Goal: Transaction & Acquisition: Purchase product/service

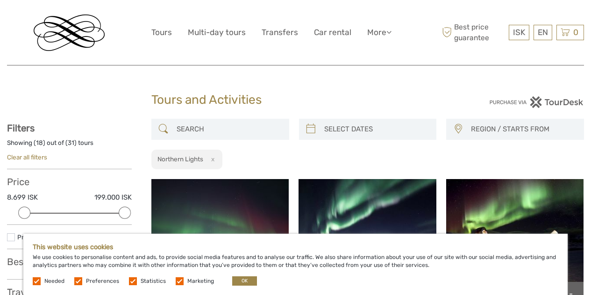
select select
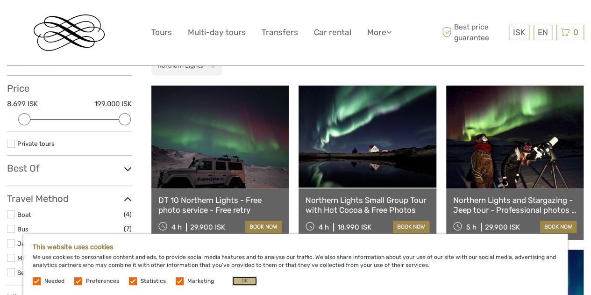
click at [240, 279] on button "OK" at bounding box center [244, 280] width 25 height 9
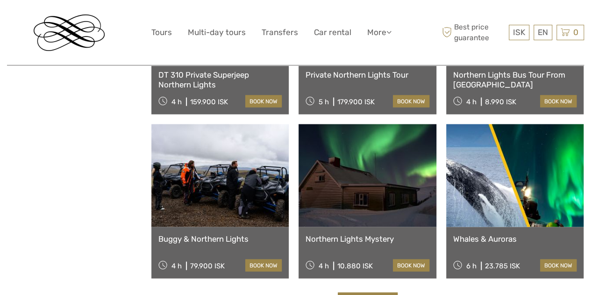
scroll to position [934, 0]
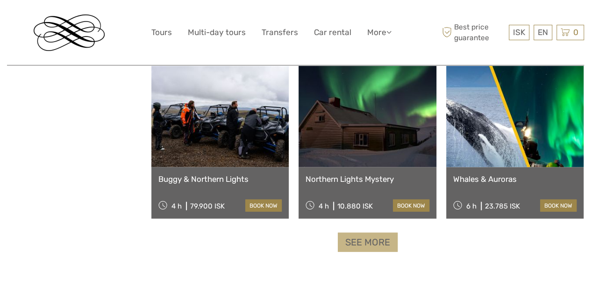
click at [364, 241] on link "See more" at bounding box center [368, 242] width 60 height 19
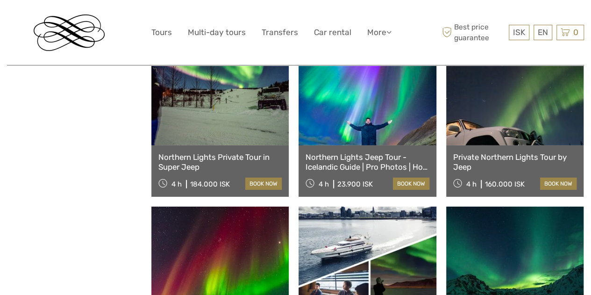
scroll to position [1587, 0]
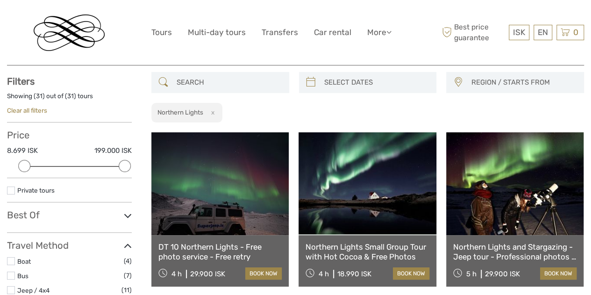
scroll to position [0, 0]
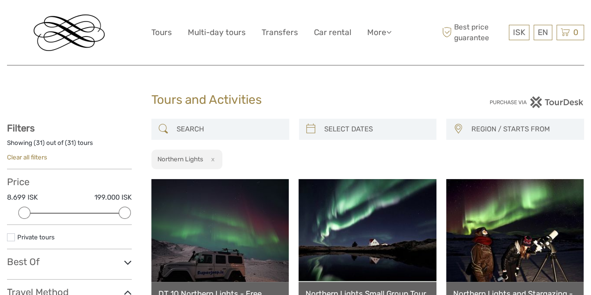
click at [346, 158] on div "REGION / STARTS FROM Capital Region North Reykjanes / Keflavík South Southeast …" at bounding box center [367, 144] width 432 height 51
type input "08/09/2025"
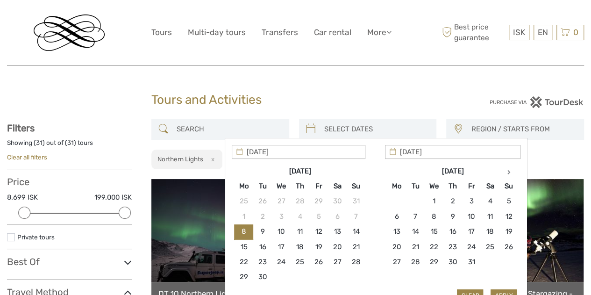
click at [330, 127] on input "search" at bounding box center [376, 129] width 112 height 16
click at [504, 175] on th at bounding box center [508, 170] width 19 height 15
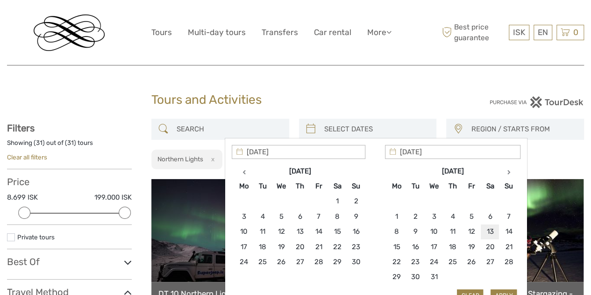
type input "13/12/2025"
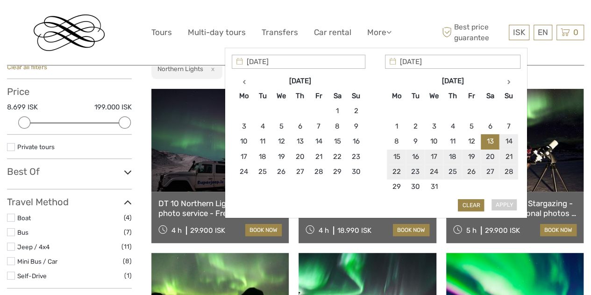
scroll to position [93, 0]
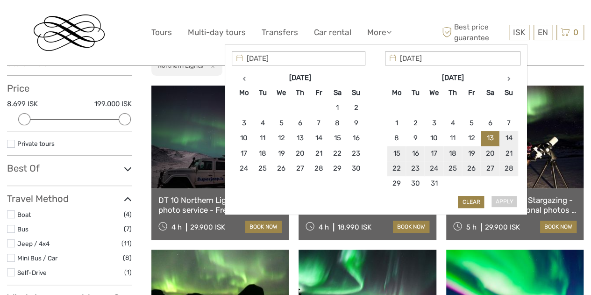
click at [497, 199] on div "Apply Clear" at bounding box center [376, 129] width 289 height 157
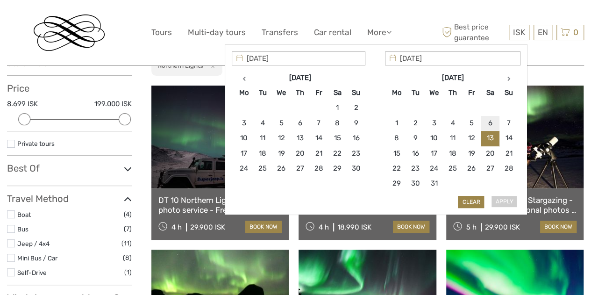
type input "13/12/2025"
type input "16/12/2025"
type input "13/12/2025"
type input "16/12/2025"
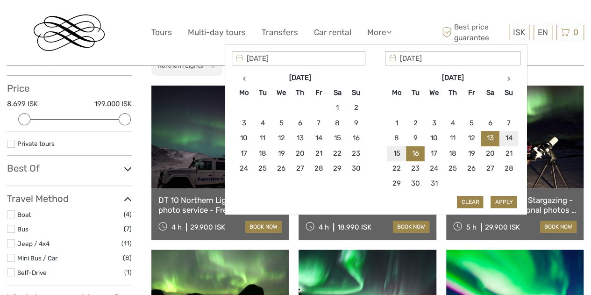
type input "13/12/2025"
click at [503, 197] on button "Apply" at bounding box center [503, 202] width 26 height 12
type input "13/12/2025 - 16/12/2025"
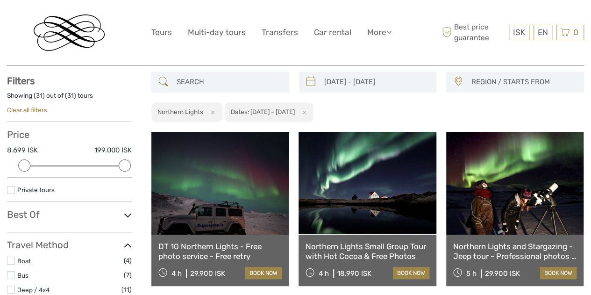
scroll to position [44, 0]
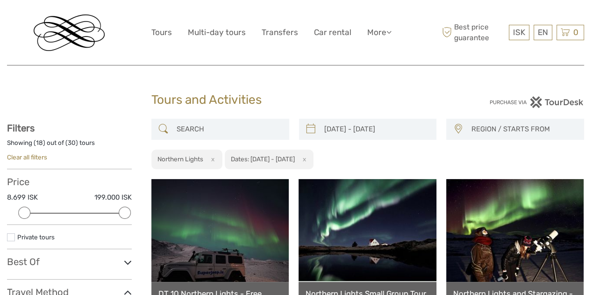
click at [504, 127] on span "REGION / STARTS FROM" at bounding box center [522, 128] width 113 height 15
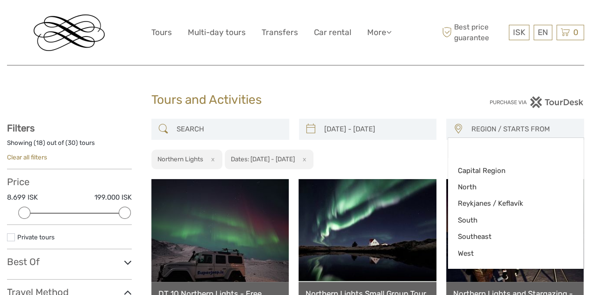
click at [403, 157] on div "13/12/2025 - 16/12/2025 REGION / STARTS FROM Capital Region North Reykjanes / K…" at bounding box center [367, 144] width 432 height 51
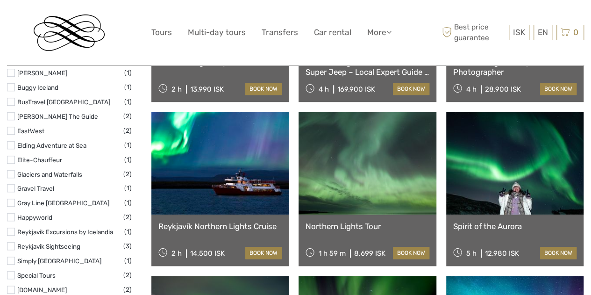
scroll to position [420, 0]
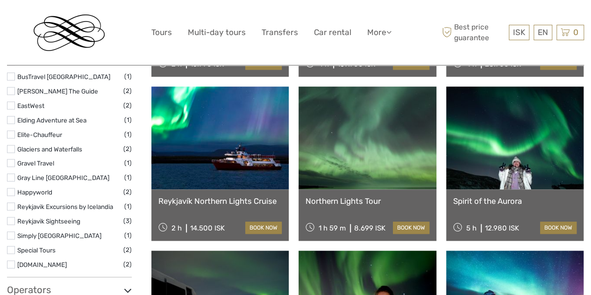
click at [340, 198] on link "Northern Lights Tour" at bounding box center [366, 200] width 123 height 9
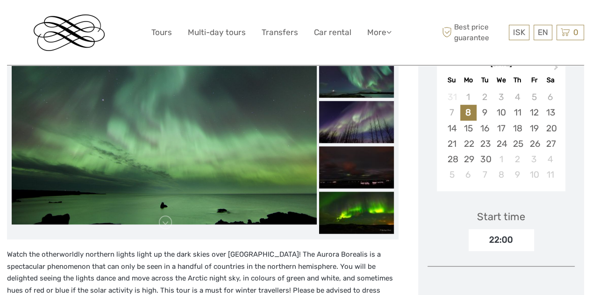
scroll to position [280, 0]
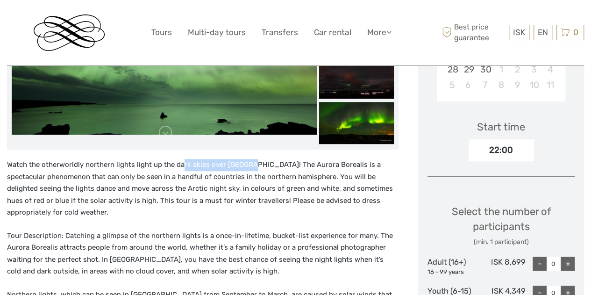
drag, startPoint x: 195, startPoint y: 160, endPoint x: 249, endPoint y: 167, distance: 54.2
click at [249, 167] on p "Watch the otherworldly northern lights light up the dark skies over [GEOGRAPHIC…" at bounding box center [202, 189] width 391 height 60
drag, startPoint x: 187, startPoint y: 190, endPoint x: 197, endPoint y: 191, distance: 10.3
click at [197, 191] on p "Watch the otherworldly northern lights light up the dark skies over [GEOGRAPHIC…" at bounding box center [202, 189] width 391 height 60
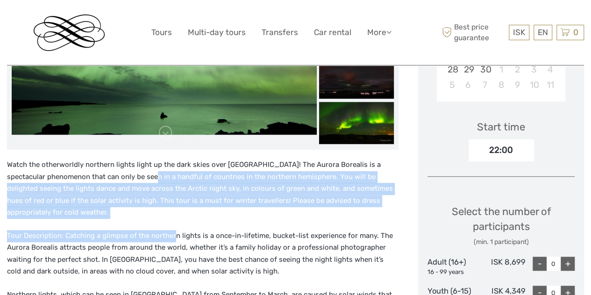
drag, startPoint x: 158, startPoint y: 179, endPoint x: 171, endPoint y: 232, distance: 54.2
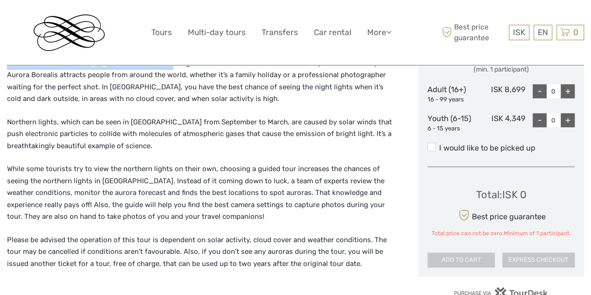
scroll to position [467, 0]
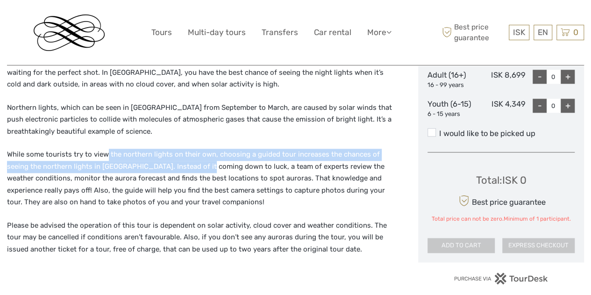
drag, startPoint x: 106, startPoint y: 150, endPoint x: 174, endPoint y: 173, distance: 71.0
click at [174, 173] on p "While some tourists try to view the northern lights on their own, choosing a gu…" at bounding box center [202, 178] width 391 height 60
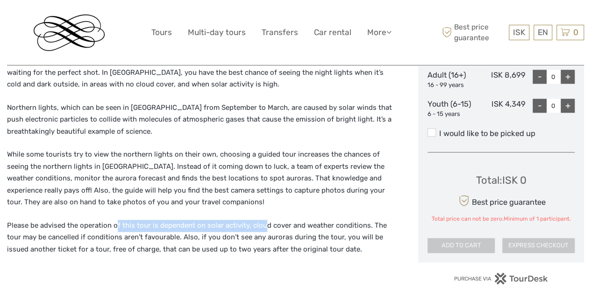
drag, startPoint x: 153, startPoint y: 226, endPoint x: 264, endPoint y: 226, distance: 111.1
click at [264, 226] on p "Please be advised the operation of this tour is dependent on solar activity, cl…" at bounding box center [202, 237] width 391 height 36
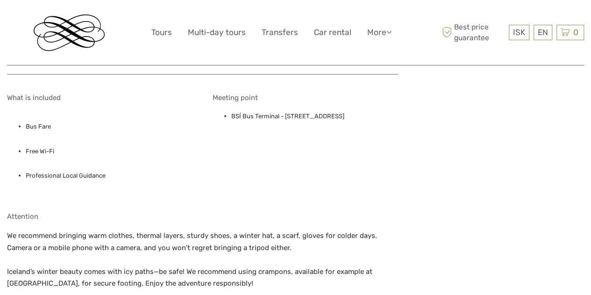
scroll to position [794, 0]
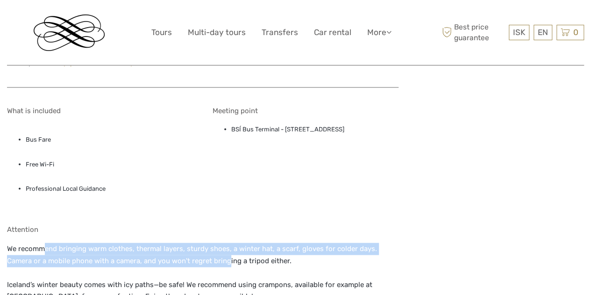
drag, startPoint x: 43, startPoint y: 245, endPoint x: 201, endPoint y: 260, distance: 158.9
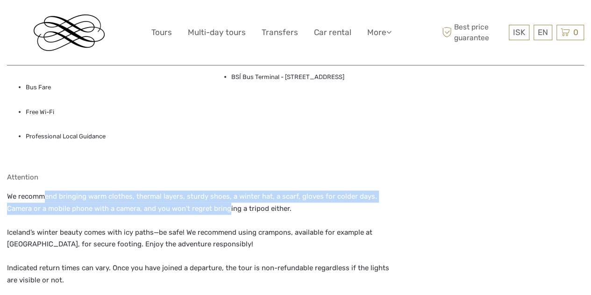
scroll to position [887, 0]
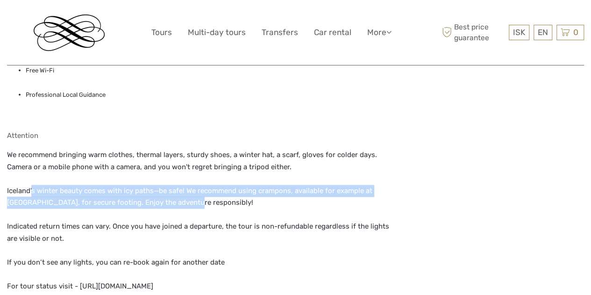
drag, startPoint x: 97, startPoint y: 190, endPoint x: 160, endPoint y: 199, distance: 63.7
click at [159, 199] on p "We recommend bringing warm clothes, thermal layers, sturdy shoes, a winter hat,…" at bounding box center [202, 220] width 391 height 143
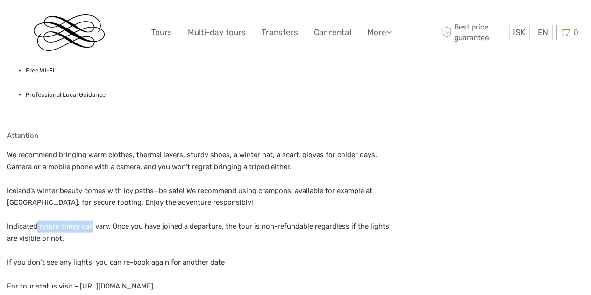
drag, startPoint x: 38, startPoint y: 223, endPoint x: 96, endPoint y: 224, distance: 57.9
click at [96, 224] on p "We recommend bringing warm clothes, thermal layers, sturdy shoes, a winter hat,…" at bounding box center [202, 220] width 391 height 143
drag, startPoint x: 104, startPoint y: 184, endPoint x: 143, endPoint y: 189, distance: 39.0
click at [143, 189] on p "We recommend bringing warm clothes, thermal layers, sturdy shoes, a winter hat,…" at bounding box center [202, 220] width 391 height 143
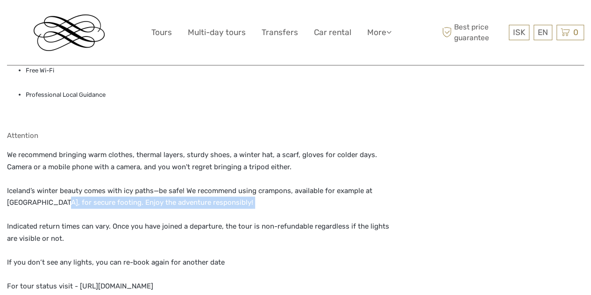
drag, startPoint x: 49, startPoint y: 210, endPoint x: 113, endPoint y: 223, distance: 65.7
click at [113, 222] on p "We recommend bringing warm clothes, thermal layers, sturdy shoes, a winter hat,…" at bounding box center [202, 220] width 391 height 143
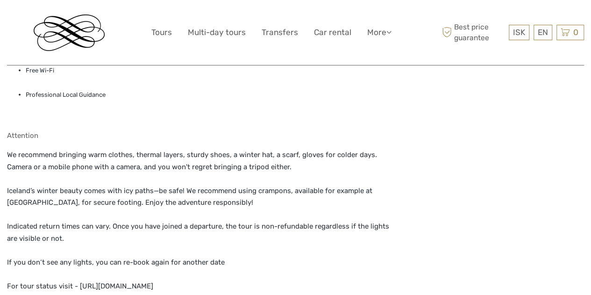
drag, startPoint x: 196, startPoint y: 233, endPoint x: 245, endPoint y: 233, distance: 49.0
click at [240, 233] on p "We recommend bringing warm clothes, thermal layers, sturdy shoes, a winter hat,…" at bounding box center [202, 220] width 391 height 143
click at [204, 221] on p "We recommend bringing warm clothes, thermal layers, sturdy shoes, a winter hat,…" at bounding box center [202, 220] width 391 height 143
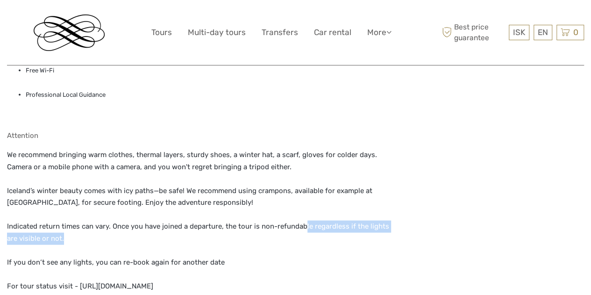
drag, startPoint x: 313, startPoint y: 228, endPoint x: 388, endPoint y: 236, distance: 75.1
click at [388, 236] on p "We recommend bringing warm clothes, thermal layers, sturdy shoes, a winter hat,…" at bounding box center [202, 220] width 391 height 143
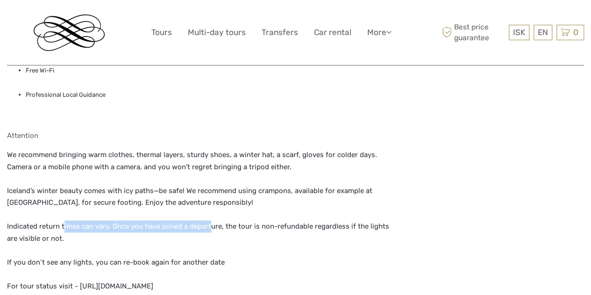
drag, startPoint x: 156, startPoint y: 230, endPoint x: 208, endPoint y: 223, distance: 52.8
click at [208, 223] on p "We recommend bringing warm clothes, thermal layers, sturdy shoes, a winter hat,…" at bounding box center [202, 220] width 391 height 143
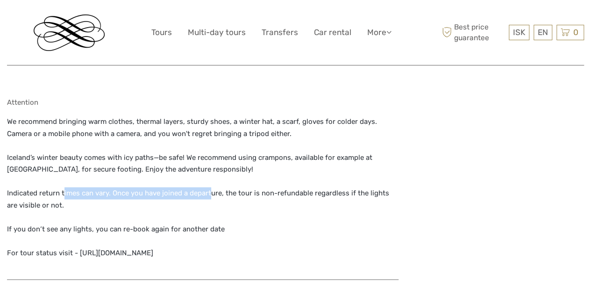
scroll to position [980, 0]
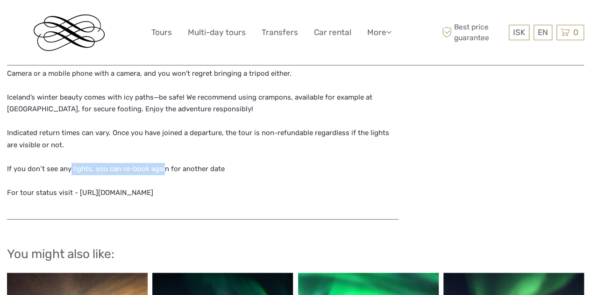
drag, startPoint x: 70, startPoint y: 169, endPoint x: 213, endPoint y: 165, distance: 142.9
click at [213, 165] on p "We recommend bringing warm clothes, thermal layers, sturdy shoes, a winter hat,…" at bounding box center [202, 127] width 391 height 143
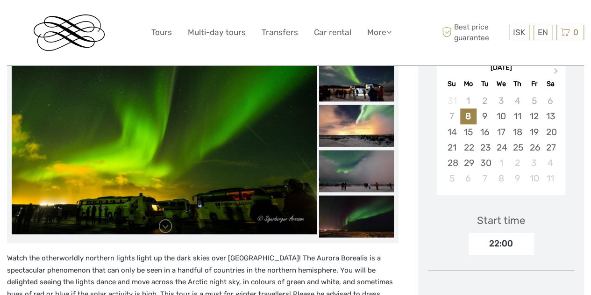
scroll to position [140, 0]
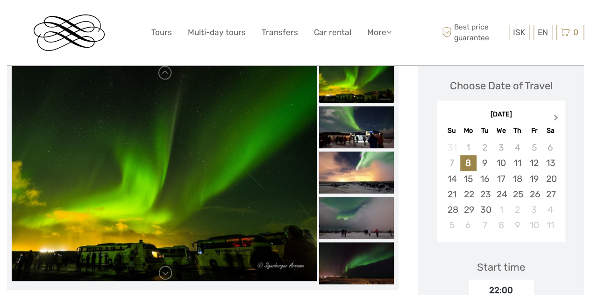
click at [556, 115] on span "Next Month" at bounding box center [556, 120] width 0 height 14
click at [550, 163] on div "13" at bounding box center [550, 162] width 16 height 15
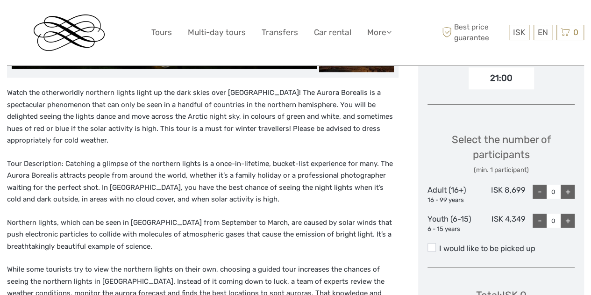
scroll to position [374, 0]
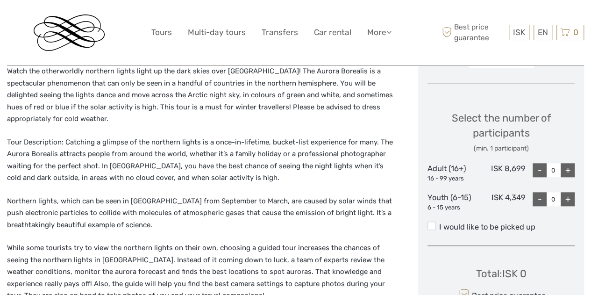
click at [571, 170] on div "+" at bounding box center [567, 170] width 14 height 14
type input "1"
click at [567, 198] on div "+" at bounding box center [567, 199] width 14 height 14
type input "1"
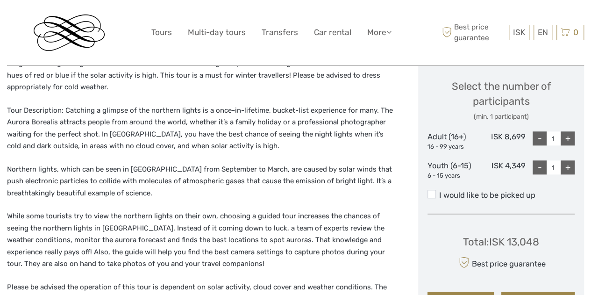
scroll to position [420, 0]
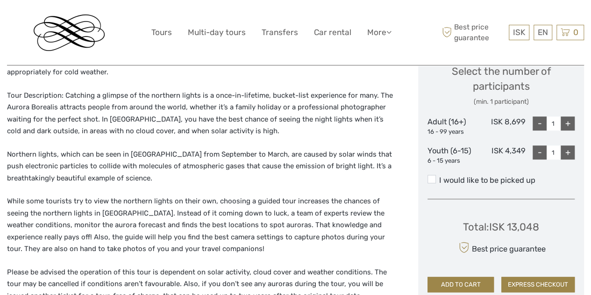
click at [569, 119] on div "+" at bounding box center [567, 123] width 14 height 14
type input "2"
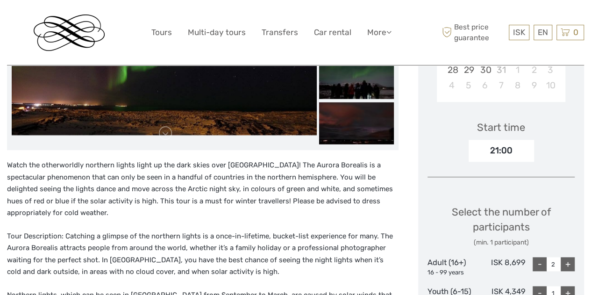
scroll to position [280, 0]
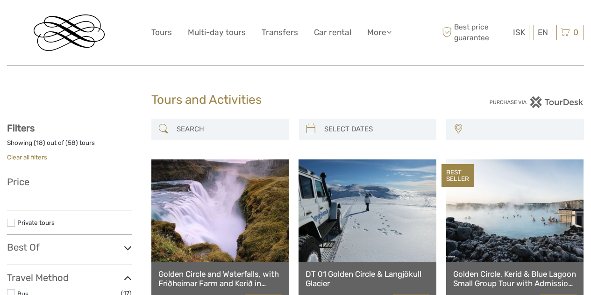
select select
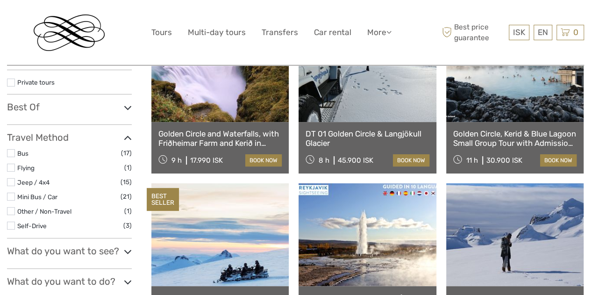
select select
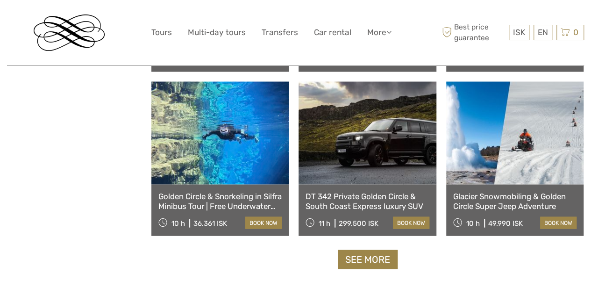
scroll to position [980, 0]
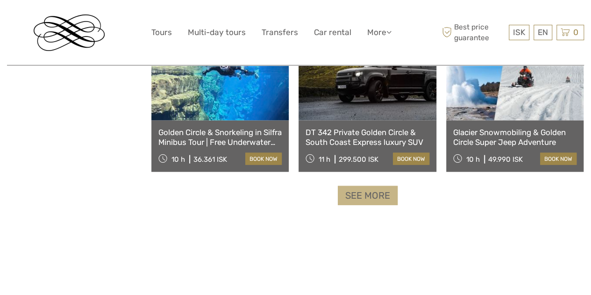
click at [381, 197] on link "See more" at bounding box center [368, 195] width 60 height 19
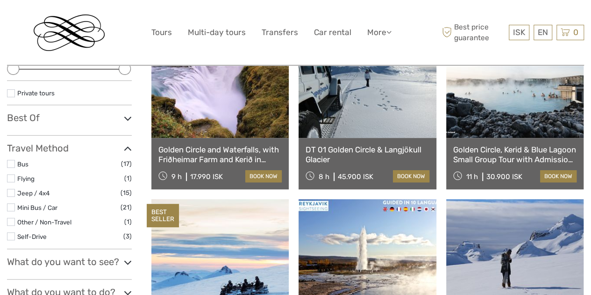
scroll to position [0, 0]
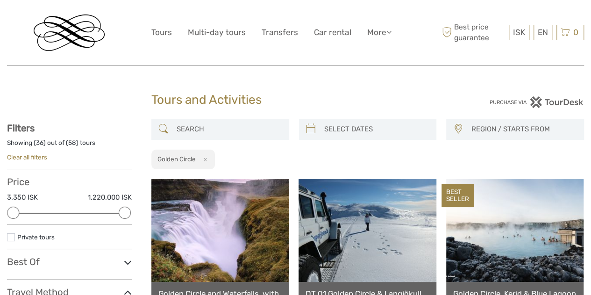
type input "08/09/2025"
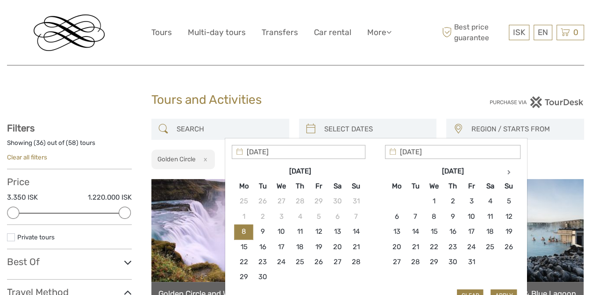
click at [325, 126] on input "search" at bounding box center [376, 129] width 112 height 16
click at [509, 169] on th at bounding box center [508, 170] width 19 height 15
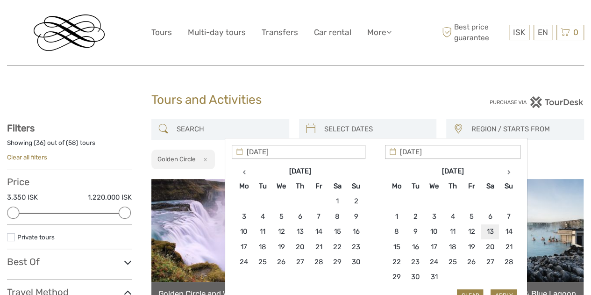
type input "13/12/2025"
type input "16/12/2025"
type input "13/12/2025"
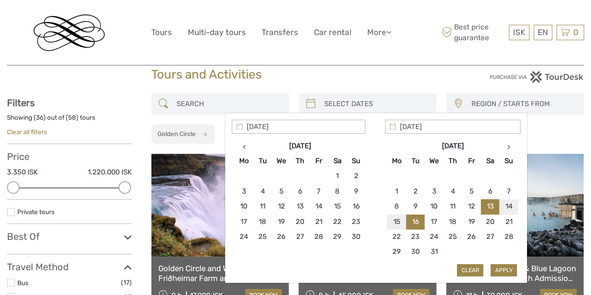
scroll to position [47, 0]
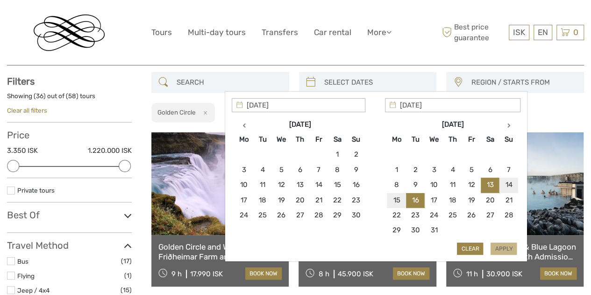
click at [508, 247] on button "Apply" at bounding box center [503, 248] width 26 height 12
type input "13/12/2025 - 16/12/2025"
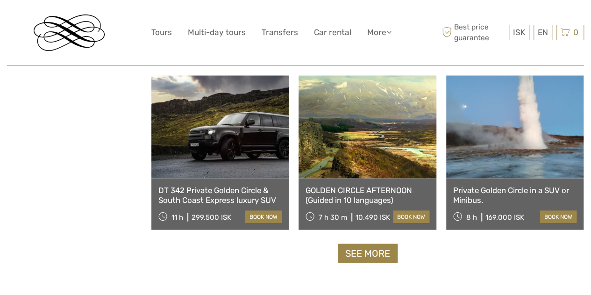
scroll to position [987, 0]
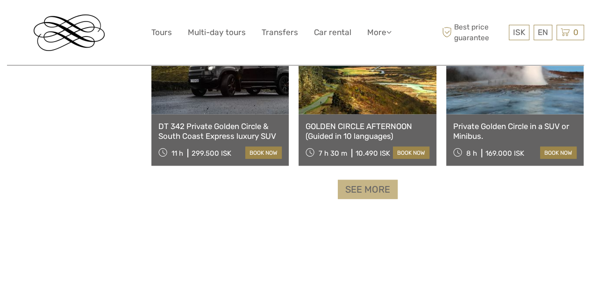
click at [363, 186] on link "See more" at bounding box center [368, 189] width 60 height 19
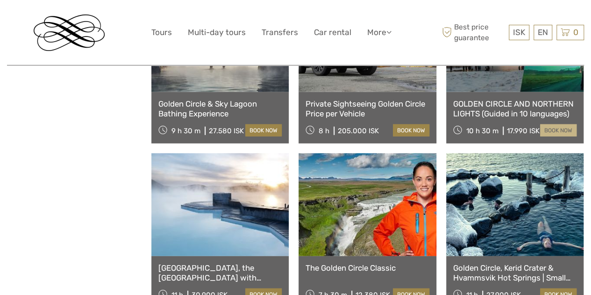
scroll to position [1173, 0]
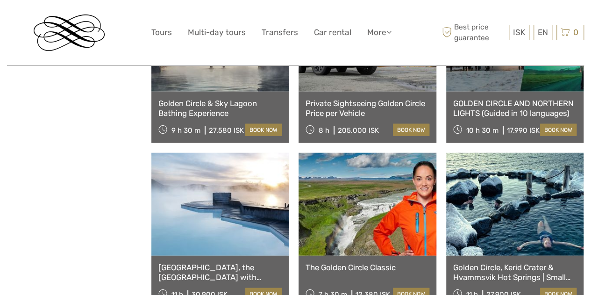
click at [491, 104] on link "GOLDEN CIRCLE AND NORTHERN LIGHTS (Guided in 10 languages)" at bounding box center [514, 108] width 123 height 19
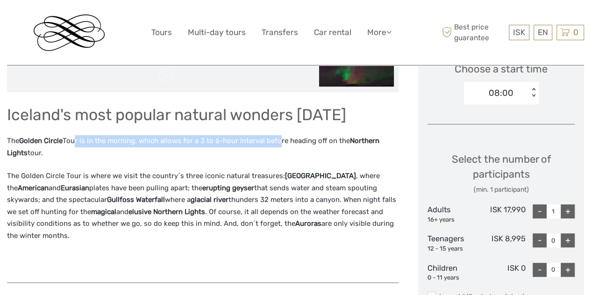
drag, startPoint x: 71, startPoint y: 138, endPoint x: 277, endPoint y: 135, distance: 206.4
click at [275, 135] on p "The Golden Circle Tour is in the morning, which allows for a 3 to 6-hour interv…" at bounding box center [202, 147] width 391 height 24
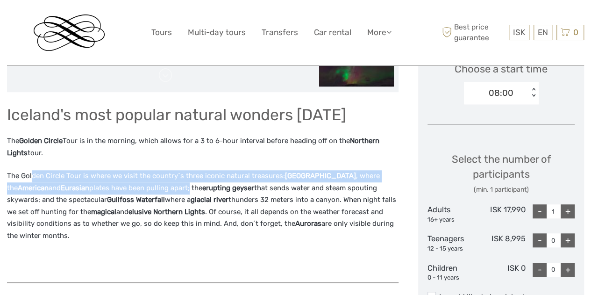
drag, startPoint x: 32, startPoint y: 175, endPoint x: 198, endPoint y: 183, distance: 166.4
click at [198, 183] on p "The Golden Circle Tour is where we visit the country´s three iconic natural tre…" at bounding box center [202, 205] width 391 height 71
click at [569, 211] on div "+" at bounding box center [567, 211] width 14 height 14
type input "2"
click at [567, 268] on div "+" at bounding box center [567, 269] width 14 height 14
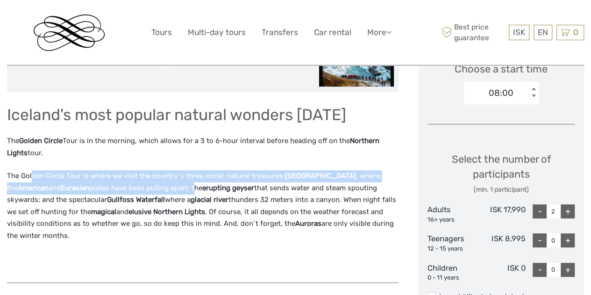
type input "1"
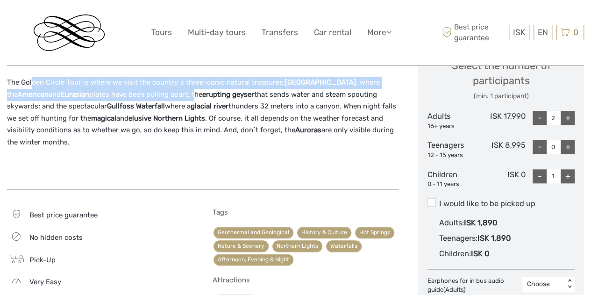
click at [464, 201] on label "I would like to be picked up" at bounding box center [500, 203] width 147 height 11
click at [439, 200] on input "I would like to be picked up" at bounding box center [439, 200] width 0 height 0
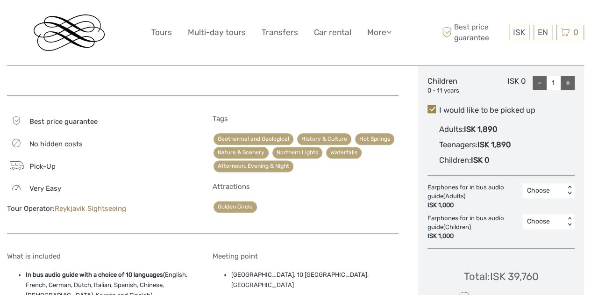
click at [551, 191] on div "Choose" at bounding box center [543, 190] width 33 height 9
click at [555, 190] on div "Choose" at bounding box center [543, 190] width 33 height 9
click at [575, 164] on div "Choose Date of Travel Next Month September 2025 Su Mo Tu We Th Fr Sa 31 1 2 3 4…" at bounding box center [501, 11] width 166 height 679
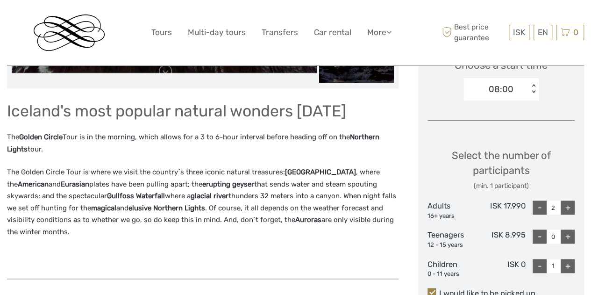
scroll to position [327, 0]
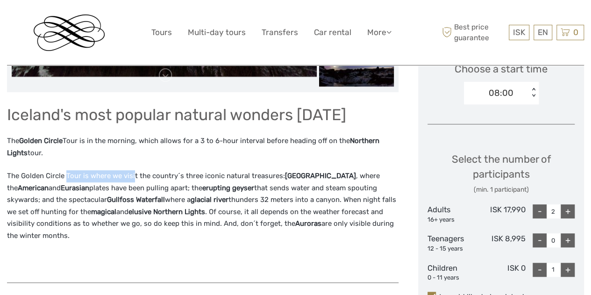
drag, startPoint x: 64, startPoint y: 170, endPoint x: 133, endPoint y: 169, distance: 68.2
click at [133, 170] on p "The Golden Circle Tour is where we visit the country´s three iconic natural tre…" at bounding box center [202, 205] width 391 height 71
drag, startPoint x: 116, startPoint y: 188, endPoint x: 133, endPoint y: 188, distance: 16.3
click at [133, 188] on p "The Golden Circle Tour is where we visit the country´s three iconic natural tre…" at bounding box center [202, 205] width 391 height 71
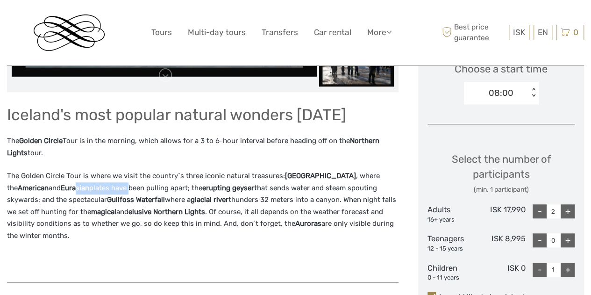
drag, startPoint x: 82, startPoint y: 204, endPoint x: 109, endPoint y: 201, distance: 27.2
click at [109, 201] on p "The Golden Circle Tour is where we visit the country´s three iconic natural tre…" at bounding box center [202, 205] width 391 height 71
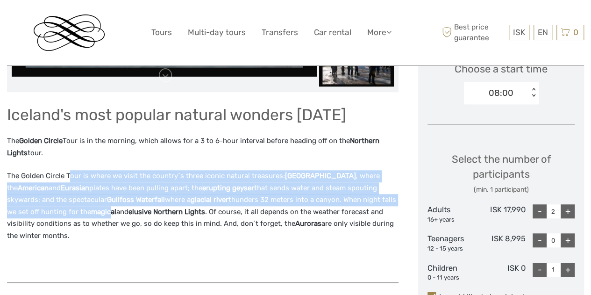
drag, startPoint x: 131, startPoint y: 183, endPoint x: 110, endPoint y: 209, distance: 33.5
click at [110, 208] on p "The Golden Circle Tour is where we visit the country´s three iconic natural tre…" at bounding box center [202, 205] width 391 height 71
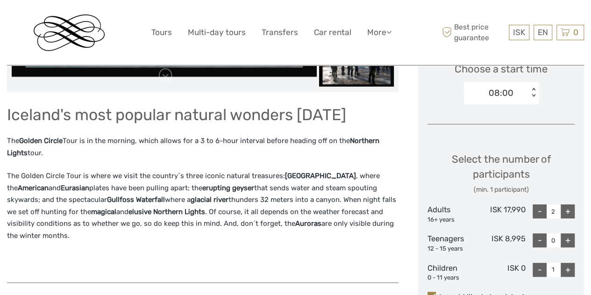
click at [68, 233] on p "The Golden Circle Tour is where we visit the country´s three iconic natural tre…" at bounding box center [202, 205] width 391 height 71
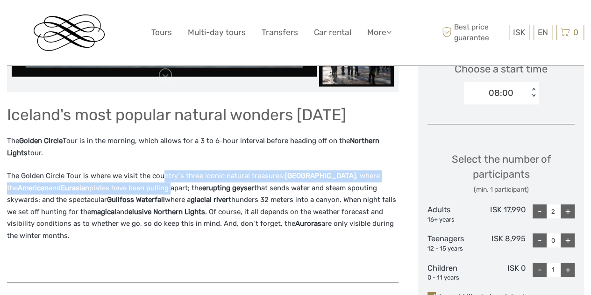
drag, startPoint x: 175, startPoint y: 183, endPoint x: 181, endPoint y: 189, distance: 8.3
click at [180, 187] on p "The Golden Circle Tour is where we visit the country´s three iconic natural tre…" at bounding box center [202, 205] width 391 height 71
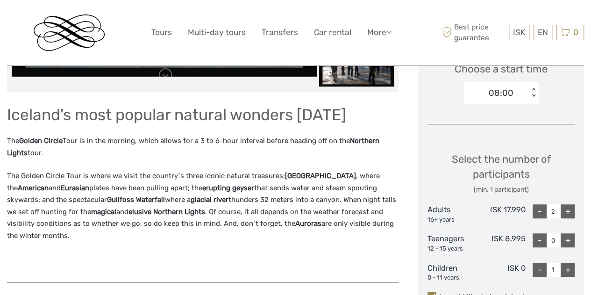
click at [134, 213] on strong "elusive" at bounding box center [139, 211] width 23 height 8
drag, startPoint x: 177, startPoint y: 187, endPoint x: 173, endPoint y: 195, distance: 9.2
click at [180, 187] on p "The Golden Circle Tour is where we visit the country´s three iconic natural tre…" at bounding box center [202, 205] width 391 height 71
click at [86, 221] on p "The Golden Circle Tour is where we visit the country´s three iconic natural tre…" at bounding box center [202, 205] width 391 height 71
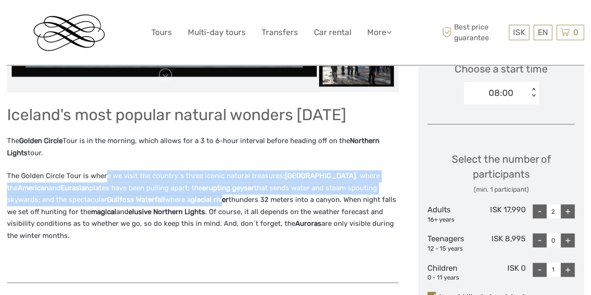
drag, startPoint x: 155, startPoint y: 175, endPoint x: 225, endPoint y: 195, distance: 73.3
click at [225, 195] on p "The Golden Circle Tour is where we visit the country´s three iconic natural tre…" at bounding box center [202, 205] width 391 height 71
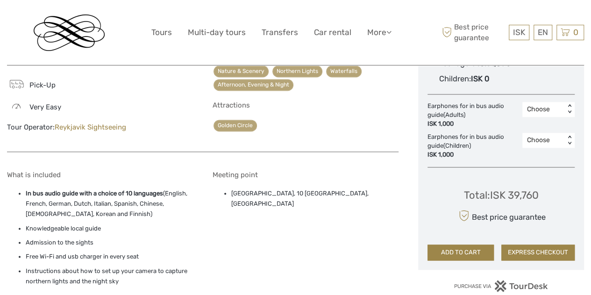
scroll to position [654, 0]
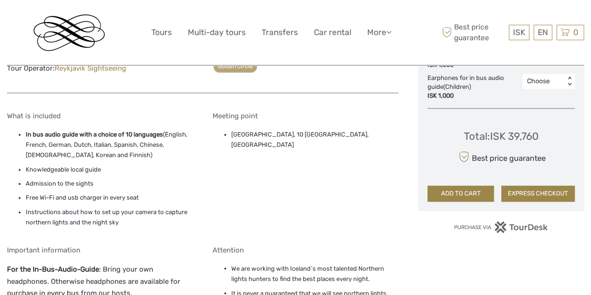
click at [76, 133] on strong "In bus audio guide with a choice of 10 languages" at bounding box center [94, 134] width 137 height 7
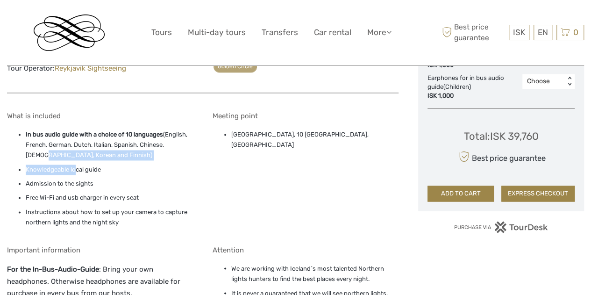
drag, startPoint x: 42, startPoint y: 159, endPoint x: 105, endPoint y: 185, distance: 68.2
click at [102, 181] on ul "In bus audio guide with a choice of 10 languages (English, French, German, Dutc…" at bounding box center [100, 178] width 186 height 99
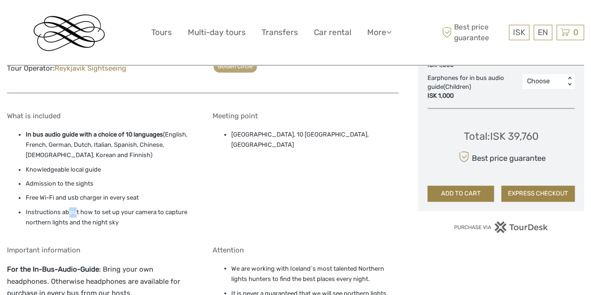
drag, startPoint x: 74, startPoint y: 206, endPoint x: 34, endPoint y: 175, distance: 51.3
click at [77, 207] on ul "In bus audio guide with a choice of 10 languages (English, French, German, Dutc…" at bounding box center [100, 178] width 186 height 99
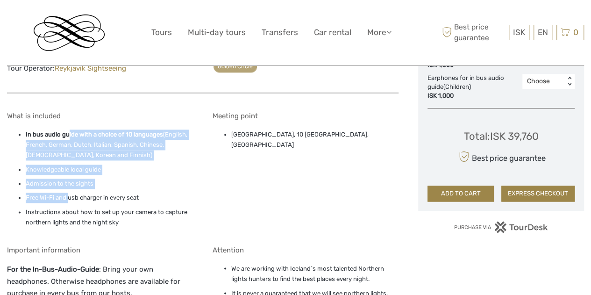
drag, startPoint x: 98, startPoint y: 150, endPoint x: 65, endPoint y: 205, distance: 63.8
click at [66, 205] on ul "In bus audio guide with a choice of 10 languages (English, French, German, Dutc…" at bounding box center [100, 178] width 186 height 99
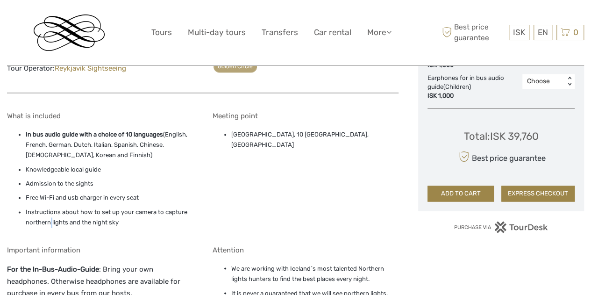
drag, startPoint x: 49, startPoint y: 222, endPoint x: 57, endPoint y: 212, distance: 12.0
click at [52, 222] on li "Instructions about how to set up your camera to capture northern lights and the…" at bounding box center [109, 217] width 167 height 21
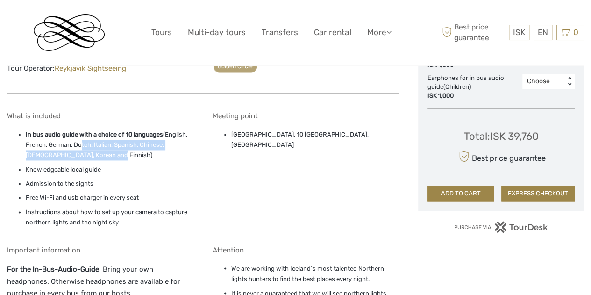
drag, startPoint x: 82, startPoint y: 147, endPoint x: 115, endPoint y: 168, distance: 39.5
click at [116, 159] on li "In bus audio guide with a choice of 10 languages (English, French, German, Dutc…" at bounding box center [109, 144] width 167 height 31
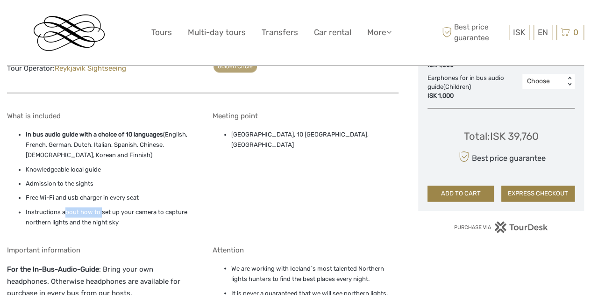
drag, startPoint x: 66, startPoint y: 210, endPoint x: 120, endPoint y: 218, distance: 53.8
click at [119, 217] on li "Instructions about how to set up your camera to capture northern lights and the…" at bounding box center [109, 217] width 167 height 21
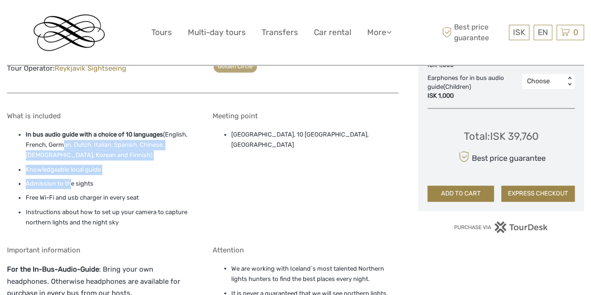
drag, startPoint x: 62, startPoint y: 148, endPoint x: 62, endPoint y: 189, distance: 40.6
click at [63, 186] on ul "In bus audio guide with a choice of 10 languages (English, French, German, Dutc…" at bounding box center [100, 178] width 186 height 99
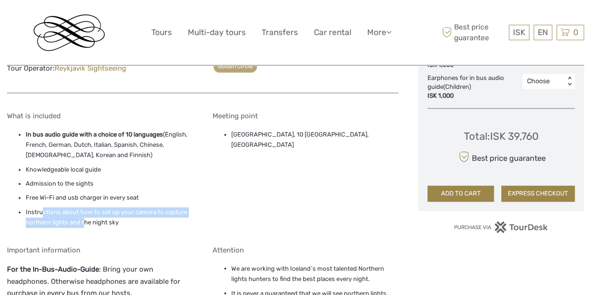
drag, startPoint x: 42, startPoint y: 210, endPoint x: 85, endPoint y: 192, distance: 46.9
click at [112, 228] on div "What is included In bus audio guide with a choice of 10 languages (English, Fre…" at bounding box center [100, 172] width 186 height 120
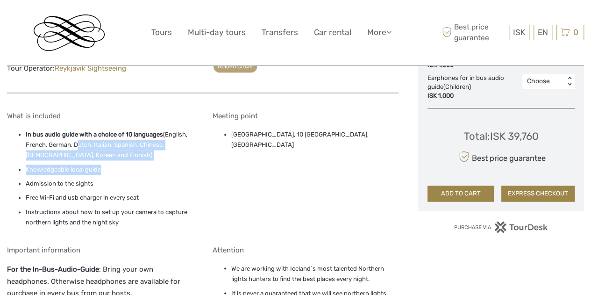
drag, startPoint x: 78, startPoint y: 148, endPoint x: 118, endPoint y: 180, distance: 51.5
click at [130, 173] on ul "In bus audio guide with a choice of 10 languages (English, French, German, Dutc…" at bounding box center [100, 178] width 186 height 99
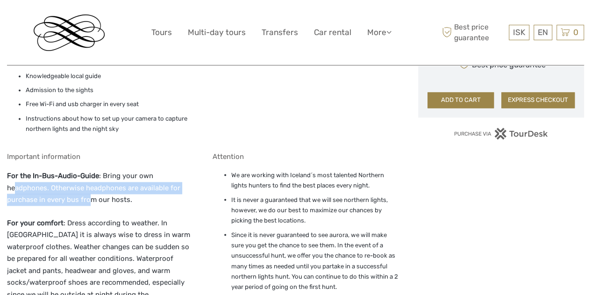
drag, startPoint x: 78, startPoint y: 199, endPoint x: 66, endPoint y: 214, distance: 18.7
click at [96, 204] on p "For the In-Bus-Audio-Guide : Bring your own headphones. Otherwise headphones ar…" at bounding box center [100, 187] width 186 height 36
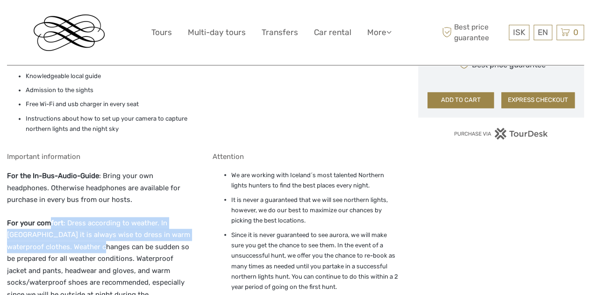
drag, startPoint x: 49, startPoint y: 226, endPoint x: 83, endPoint y: 247, distance: 40.3
click at [83, 247] on p "For your comfort : Dress according to weather. In Iceland it is always wise to …" at bounding box center [100, 264] width 186 height 95
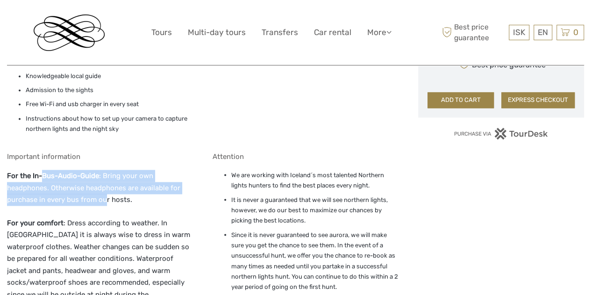
drag, startPoint x: 91, startPoint y: 186, endPoint x: 80, endPoint y: 220, distance: 35.2
click at [109, 195] on p "For the In-Bus-Audio-Guide : Bring your own headphones. Otherwise headphones ar…" at bounding box center [100, 187] width 186 height 36
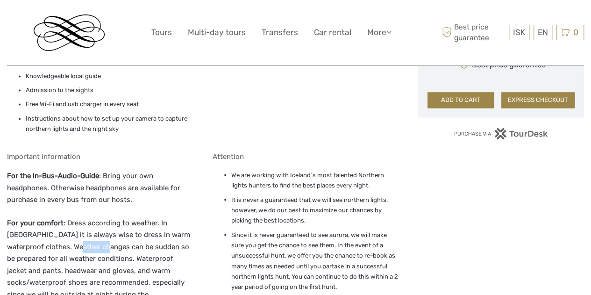
drag, startPoint x: 52, startPoint y: 244, endPoint x: 90, endPoint y: 248, distance: 37.6
click at [89, 250] on p "For your comfort : Dress according to weather. In Iceland it is always wise to …" at bounding box center [100, 264] width 186 height 95
click at [101, 205] on div "Important information For the In-Bus-Audio-Guide : Bring your own headphones. O…" at bounding box center [100, 246] width 186 height 189
drag, startPoint x: 49, startPoint y: 261, endPoint x: 61, endPoint y: 243, distance: 22.3
click at [75, 261] on p "For your comfort : Dress according to weather. In Iceland it is always wise to …" at bounding box center [100, 264] width 186 height 95
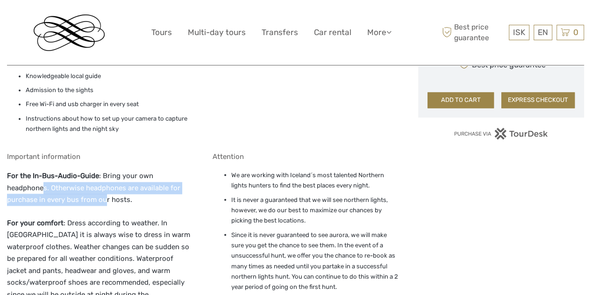
drag, startPoint x: 65, startPoint y: 185, endPoint x: 107, endPoint y: 198, distance: 44.6
click at [107, 198] on p "For the In-Bus-Audio-Guide : Bring your own headphones. Otherwise headphones ar…" at bounding box center [100, 187] width 186 height 36
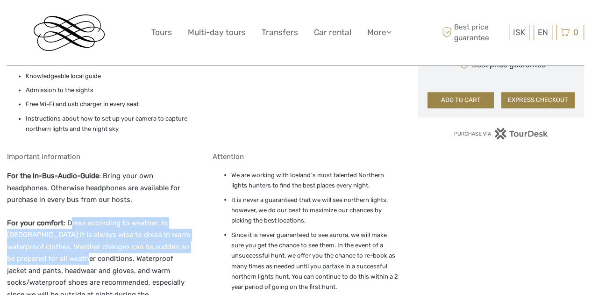
drag, startPoint x: 70, startPoint y: 226, endPoint x: 49, endPoint y: 258, distance: 38.9
click at [49, 258] on p "For your comfort : Dress according to weather. In Iceland it is always wise to …" at bounding box center [100, 264] width 186 height 95
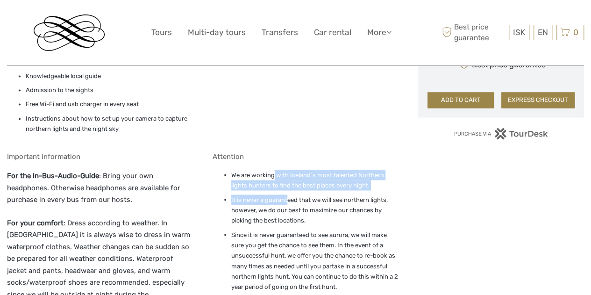
drag, startPoint x: 274, startPoint y: 176, endPoint x: 289, endPoint y: 203, distance: 30.3
click at [289, 202] on ul "We are working with Iceland´s most talented Northern lights hunters to find the…" at bounding box center [305, 253] width 186 height 168
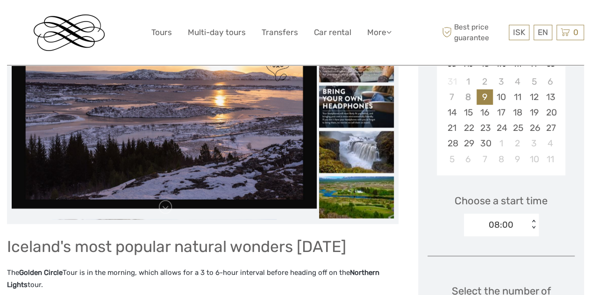
scroll to position [47, 0]
